Goal: Check status: Check status

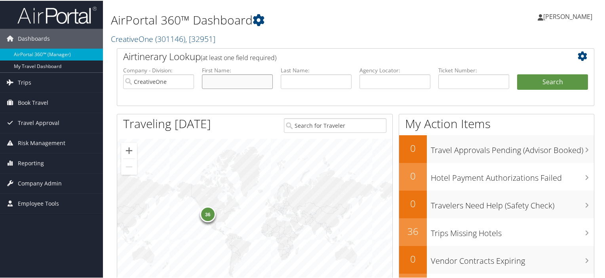
click at [211, 79] on input "text" at bounding box center [237, 81] width 71 height 15
click at [211, 79] on input "l" at bounding box center [237, 81] width 71 height 15
type input "l"
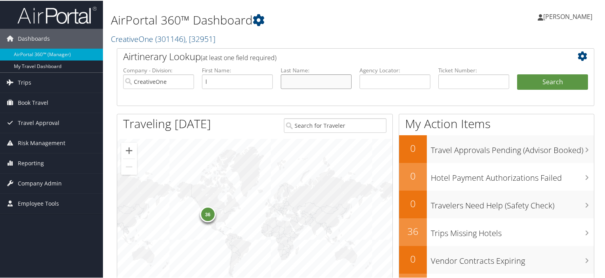
type input "m"
type input "l"
click at [215, 79] on input "l" at bounding box center [237, 81] width 71 height 15
type input "margaret"
click at [517, 74] on button "Search" at bounding box center [552, 82] width 71 height 16
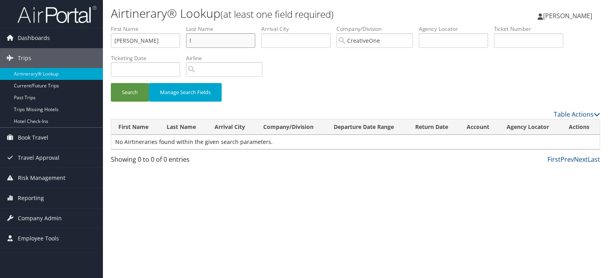
click at [210, 42] on input "l" at bounding box center [220, 40] width 69 height 15
paste input "Laquidara"
type input "Laquidara"
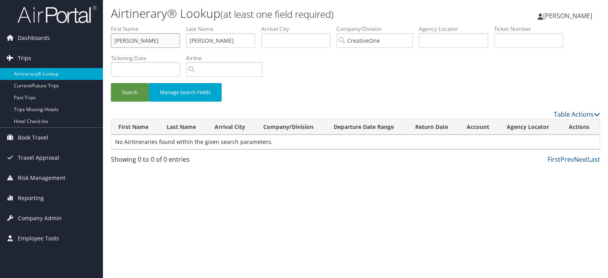
drag, startPoint x: 152, startPoint y: 38, endPoint x: 88, endPoint y: 52, distance: 66.6
click at [88, 52] on div "Dashboards AirPortal 360™ (Manager) My Travel Dashboard Trips Airtinerary® Look…" at bounding box center [304, 139] width 608 height 278
click at [111, 83] on button "Search" at bounding box center [130, 92] width 38 height 19
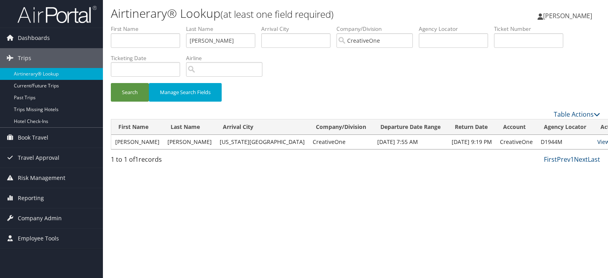
click at [598, 142] on link "View" at bounding box center [604, 142] width 12 height 8
